Goal: Entertainment & Leisure: Consume media (video, audio)

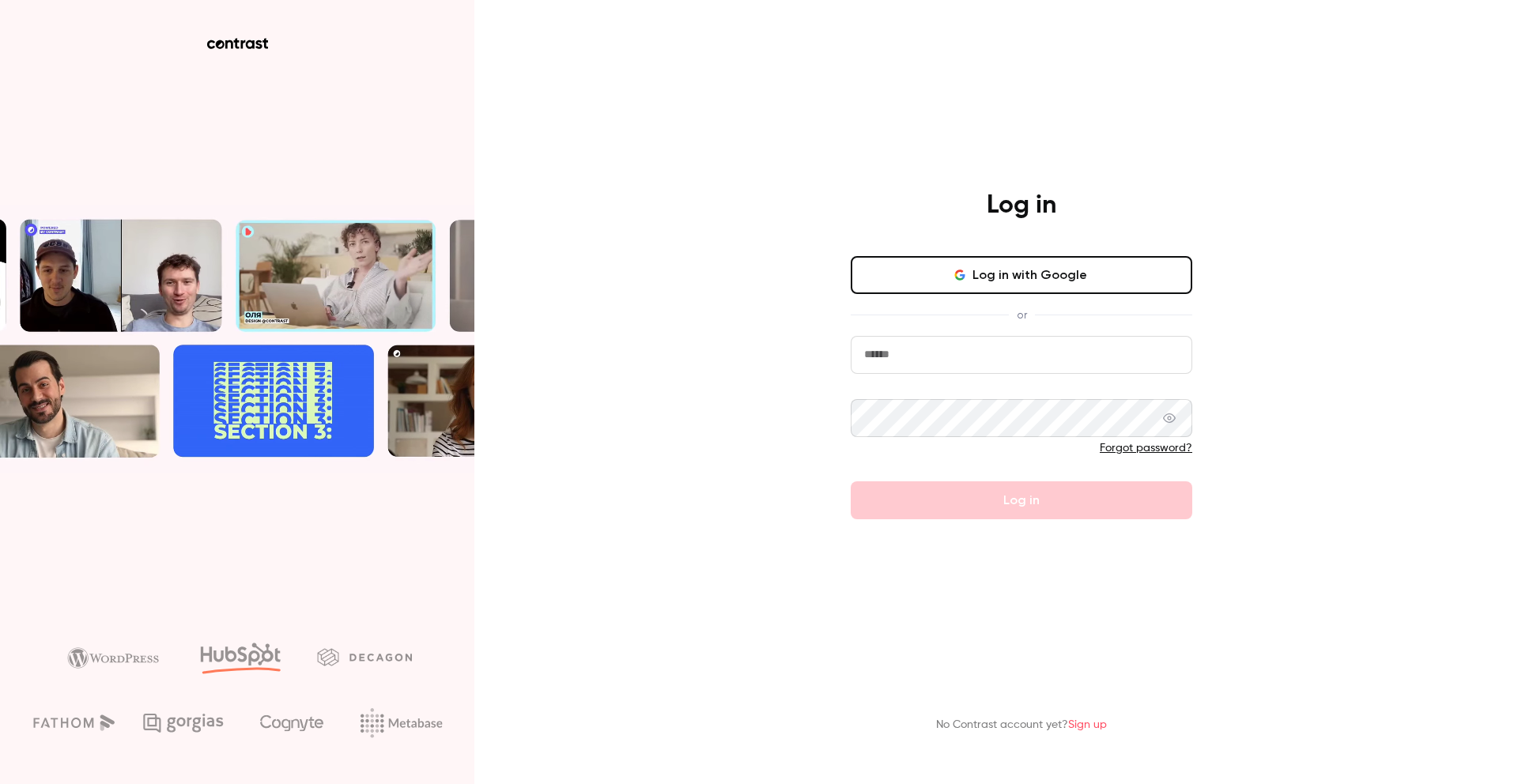
click at [978, 280] on button "Log in with Google" at bounding box center [1021, 275] width 341 height 38
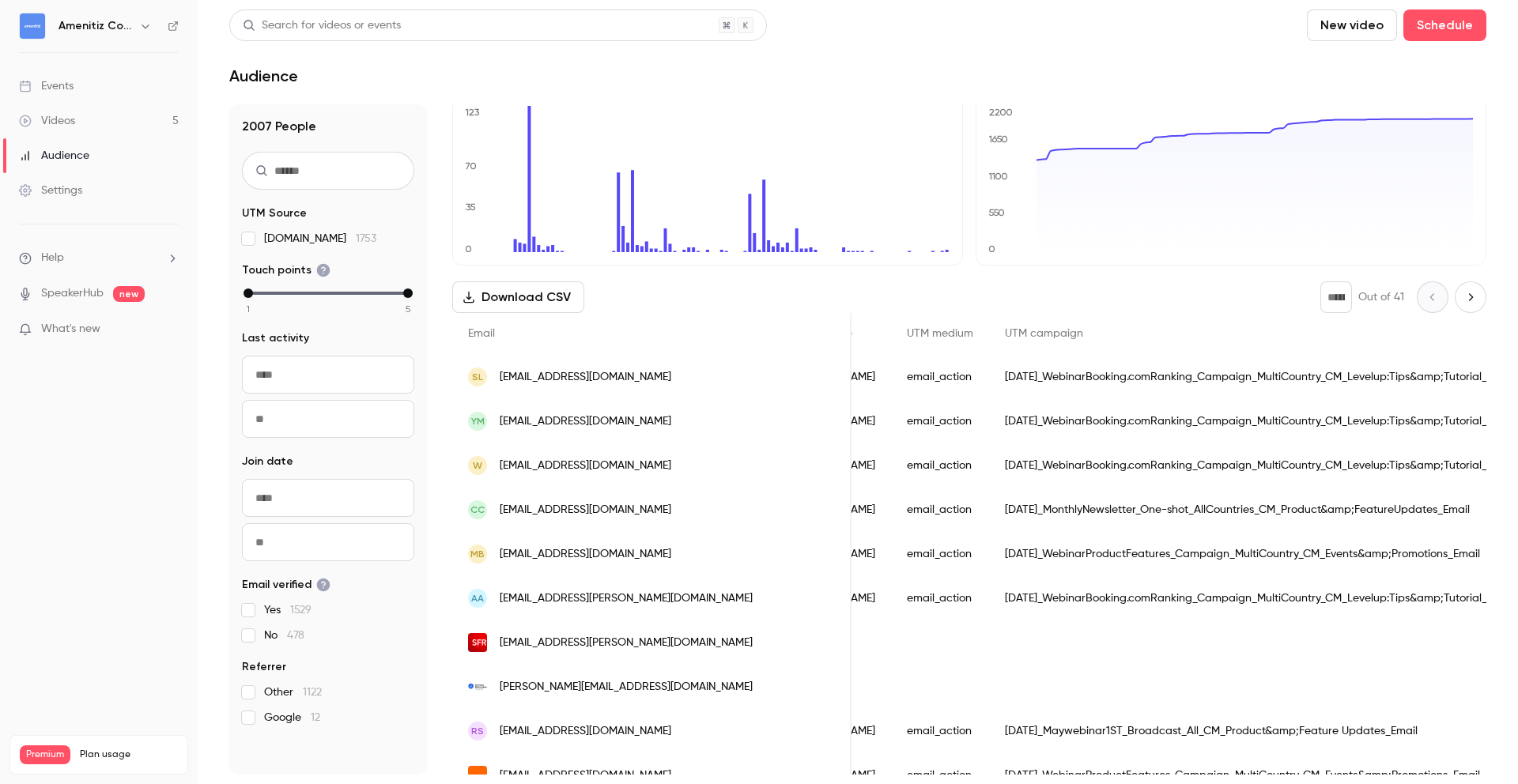
scroll to position [0, 563]
click at [1334, 378] on div "[DATE]_WebinarBooking.comRanking_Campaign_MultiCountry_CM_Levelup:Tips&amp;Tuto…" at bounding box center [1257, 376] width 540 height 45
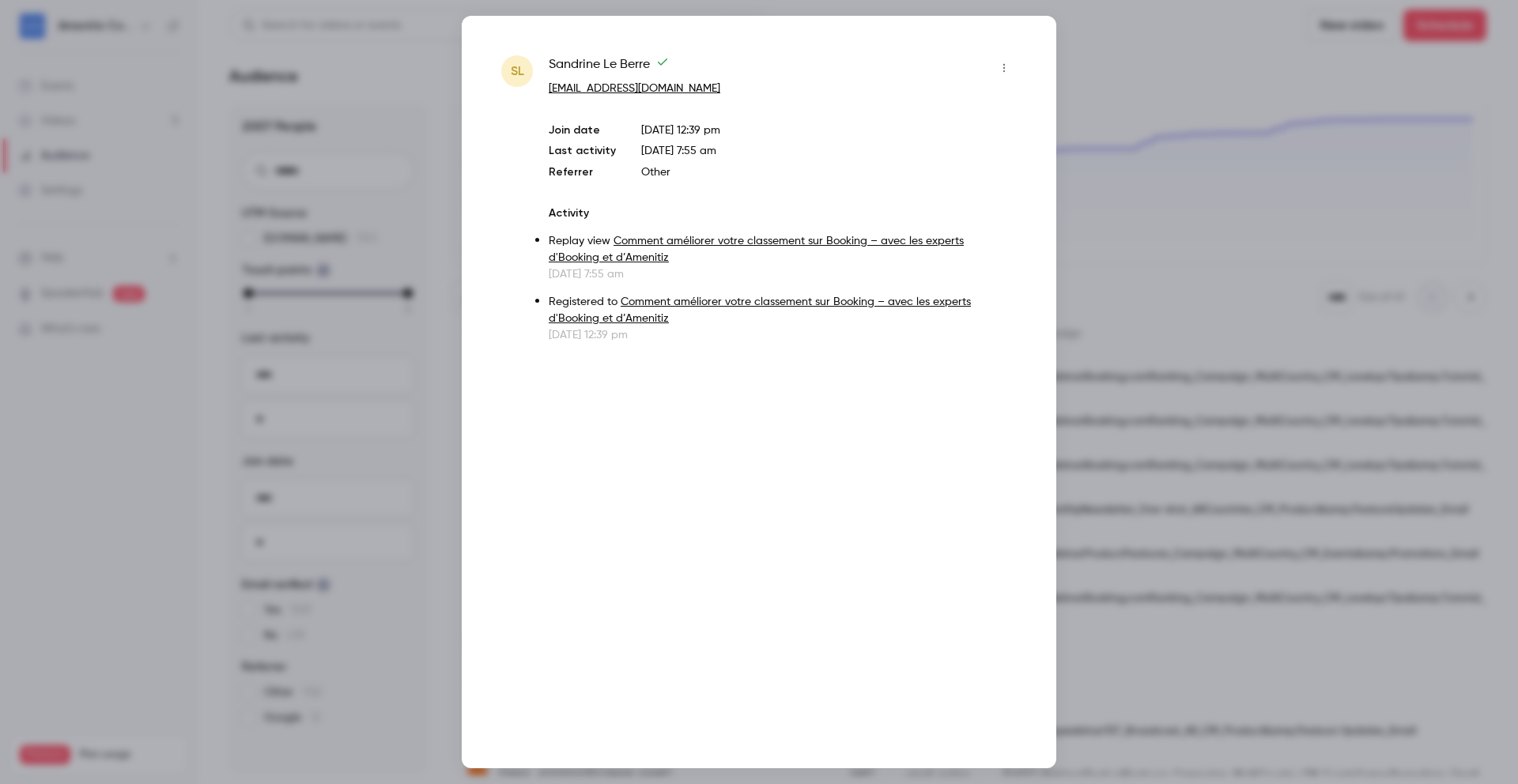
click at [642, 301] on link "Comment améliorer votre classement sur Booking – avec les experts d'Booking et …" at bounding box center [760, 310] width 422 height 28
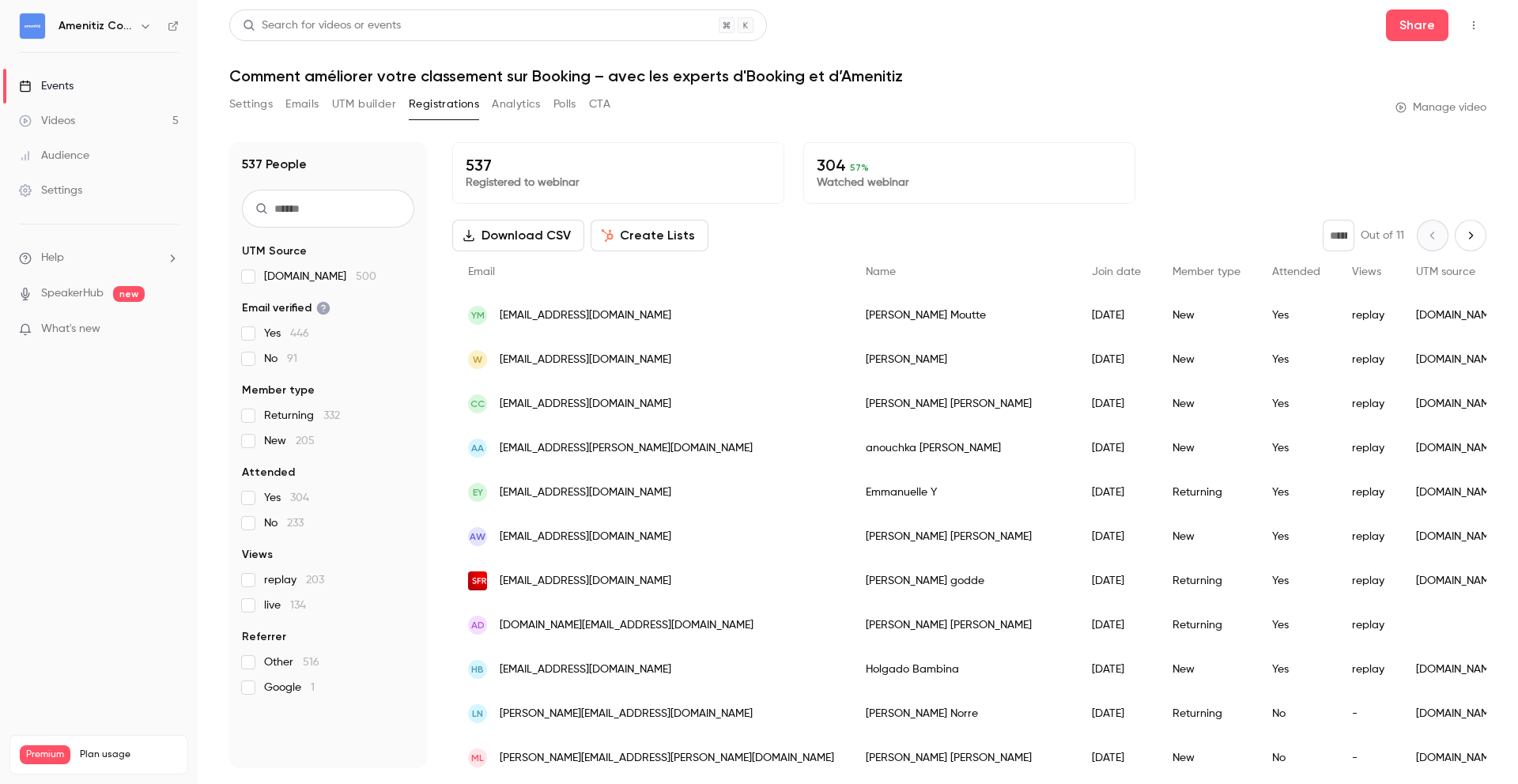
click at [118, 115] on link "Videos 5" at bounding box center [98, 120] width 198 height 34
